Goal: Task Accomplishment & Management: Complete application form

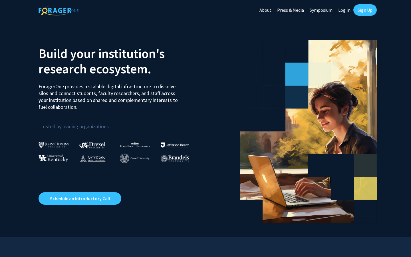
click at [359, 12] on link "Sign Up" at bounding box center [364, 9] width 23 height 11
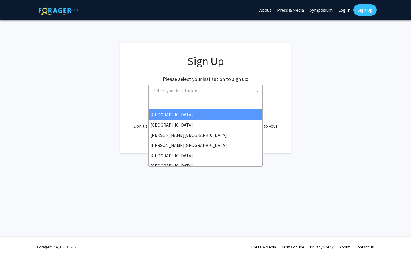
click at [247, 89] on span "Select your institution" at bounding box center [206, 91] width 111 height 12
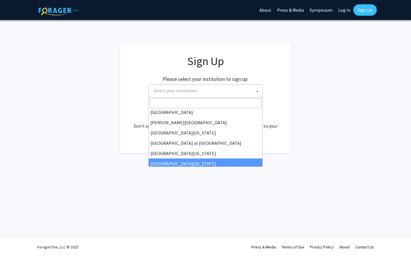
scroll to position [170, 0]
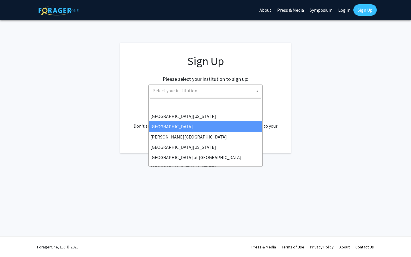
select select "4"
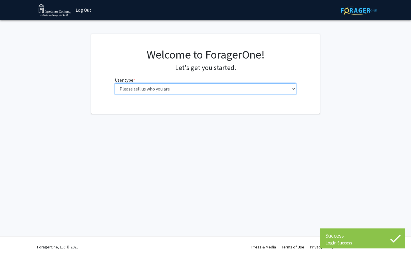
click at [229, 90] on select "Please tell us who you are Undergraduate Student Master's Student Doctoral Cand…" at bounding box center [206, 88] width 182 height 11
select select "1: undergrad"
click at [115, 83] on select "Please tell us who you are Undergraduate Student Master's Student Doctoral Cand…" at bounding box center [206, 88] width 182 height 11
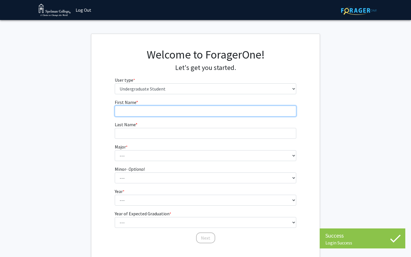
click at [276, 110] on input "First Name * required" at bounding box center [206, 111] width 182 height 11
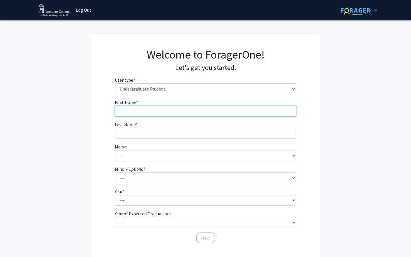
type input "[PERSON_NAME]"
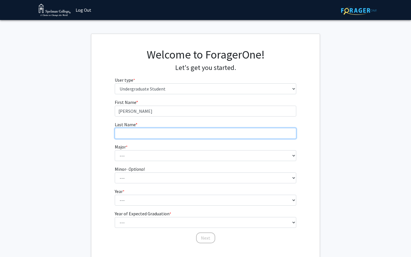
type input "Hall"
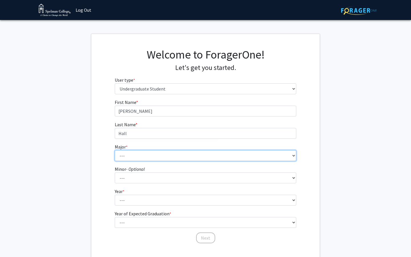
click at [169, 156] on select "--- Art Art History Biochemistry Biology Chemistry Comparative Women’s Studies …" at bounding box center [206, 155] width 182 height 11
select select "18: 264"
click at [115, 150] on select "--- Art Art History Biochemistry Biology Chemistry Comparative Women’s Studies …" at bounding box center [206, 155] width 182 height 11
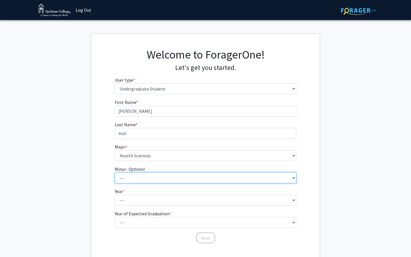
click at [141, 176] on select "--- African Diaspora Studies Anthropology Art History Asian Studies Biochemistr…" at bounding box center [206, 177] width 182 height 11
select select "11: 135"
click at [115, 172] on select "--- African Diaspora Studies Anthropology Art History Asian Studies Biochemistr…" at bounding box center [206, 177] width 182 height 11
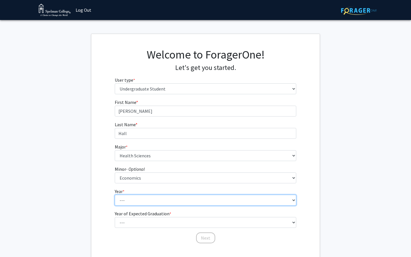
click at [138, 201] on select "--- First-year Sophomore Junior Senior Postbaccalaureate Certificate" at bounding box center [206, 200] width 182 height 11
select select "1: first-year"
click at [115, 195] on select "--- First-year Sophomore Junior Senior Postbaccalaureate Certificate" at bounding box center [206, 200] width 182 height 11
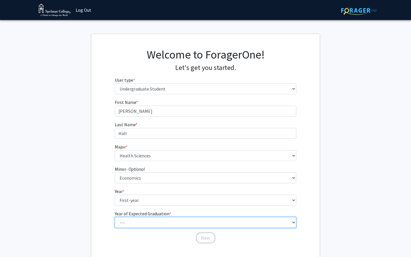
click at [142, 224] on select "--- 2025 2026 2027 2028 2029 2030 2031 2032 2033 2034" at bounding box center [206, 222] width 182 height 11
select select "5: 2029"
click at [115, 217] on select "--- 2025 2026 2027 2028 2029 2030 2031 2032 2033 2034" at bounding box center [206, 222] width 182 height 11
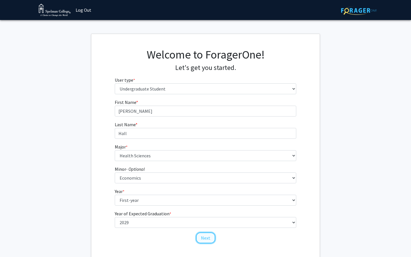
click at [209, 238] on button "Next" at bounding box center [205, 237] width 19 height 11
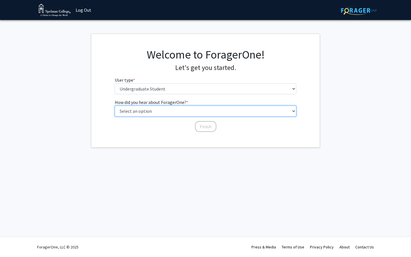
click at [197, 112] on select "Select an option Peer/student recommendation Faculty/staff recommendation Unive…" at bounding box center [206, 111] width 182 height 11
select select "2: faculty_recommendation"
click at [115, 106] on select "Select an option Peer/student recommendation Faculty/staff recommendation Unive…" at bounding box center [206, 111] width 182 height 11
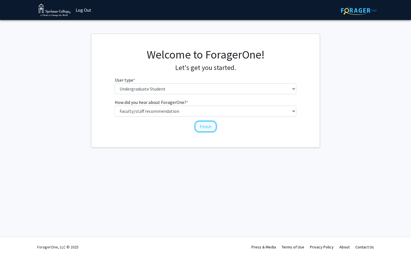
click at [203, 127] on button "Finish" at bounding box center [205, 126] width 21 height 11
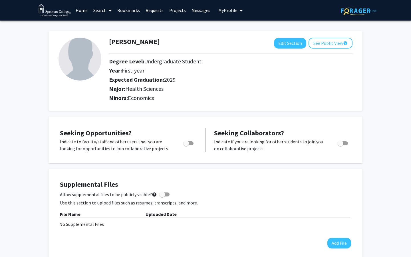
click at [188, 143] on span "Toggle" at bounding box center [186, 143] width 6 height 6
click at [186, 145] on input "Are you actively seeking opportunities?" at bounding box center [186, 145] width 0 height 0
checkbox input "true"
click at [81, 10] on link "Home" at bounding box center [82, 10] width 18 height 20
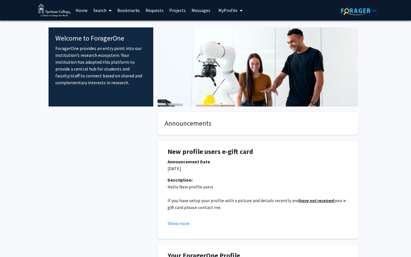
click at [108, 13] on span at bounding box center [108, 11] width 5 height 20
click at [112, 24] on span "Faculty/Staff" at bounding box center [111, 26] width 42 height 11
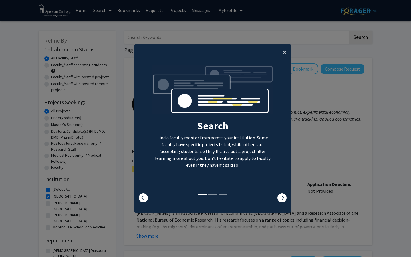
click at [287, 52] on button "×" at bounding box center [284, 52] width 13 height 16
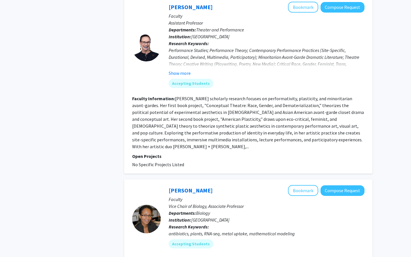
scroll to position [1758, 0]
